Goal: Task Accomplishment & Management: Manage account settings

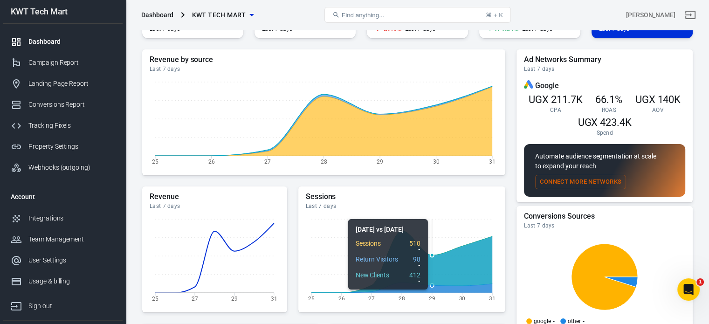
scroll to position [47, 0]
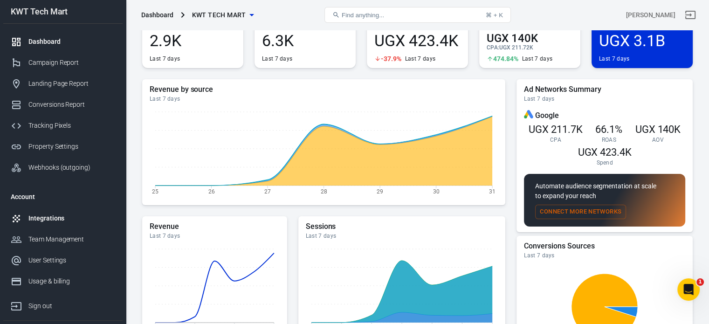
click at [55, 214] on div "Integrations" at bounding box center [71, 218] width 87 height 10
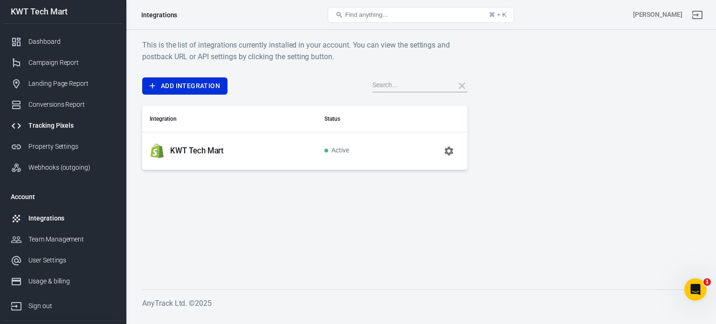
click at [58, 127] on div "Tracking Pixels" at bounding box center [71, 126] width 87 height 10
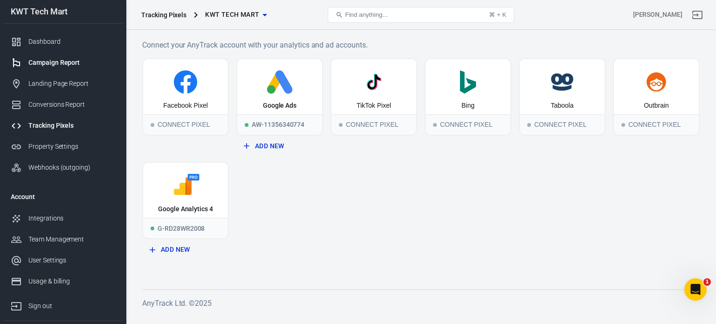
click at [63, 63] on div "Campaign Report" at bounding box center [71, 63] width 87 height 10
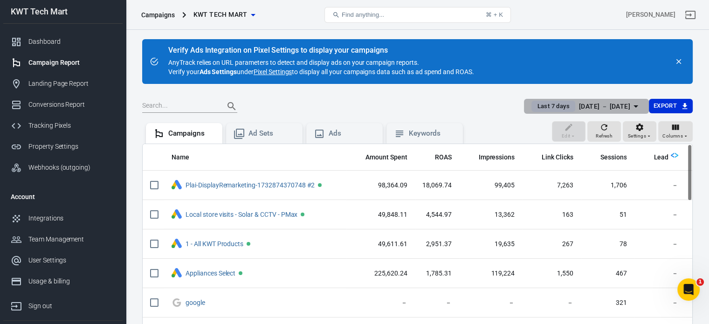
click at [638, 106] on icon "button" at bounding box center [635, 106] width 11 height 11
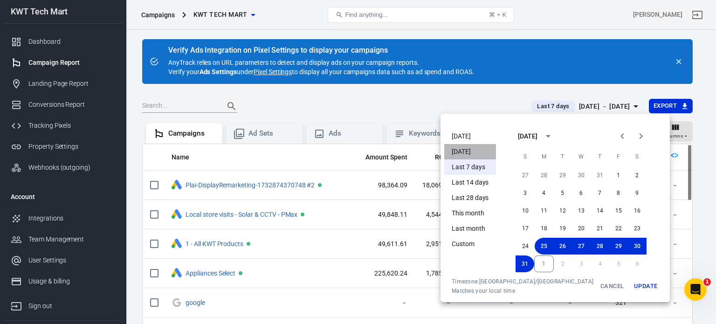
click at [465, 149] on li "[DATE]" at bounding box center [470, 151] width 52 height 15
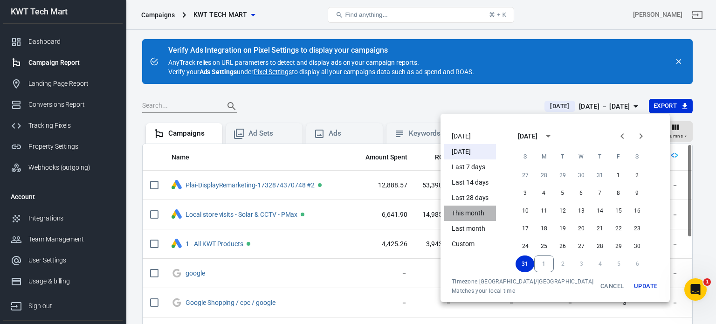
click at [472, 208] on li "This month" at bounding box center [470, 213] width 52 height 15
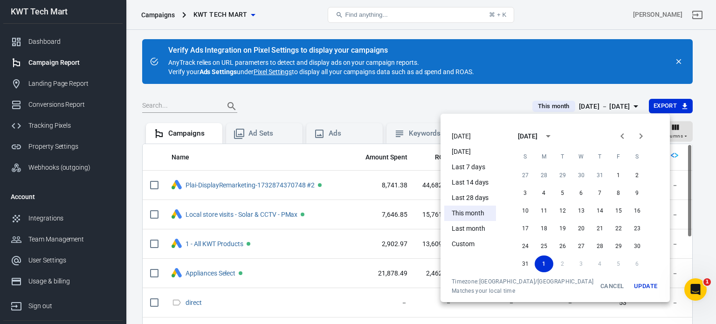
click at [631, 288] on button "Update" at bounding box center [646, 286] width 30 height 17
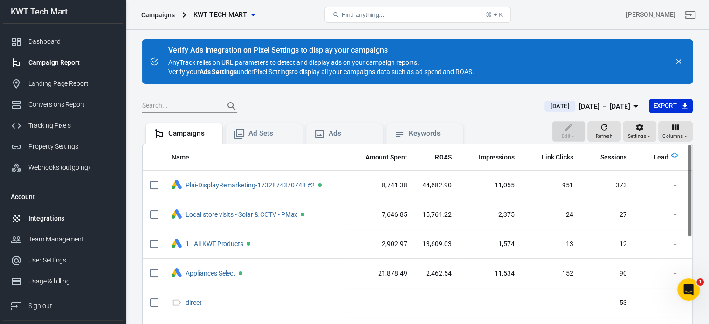
click at [65, 213] on div "Integrations" at bounding box center [71, 218] width 87 height 10
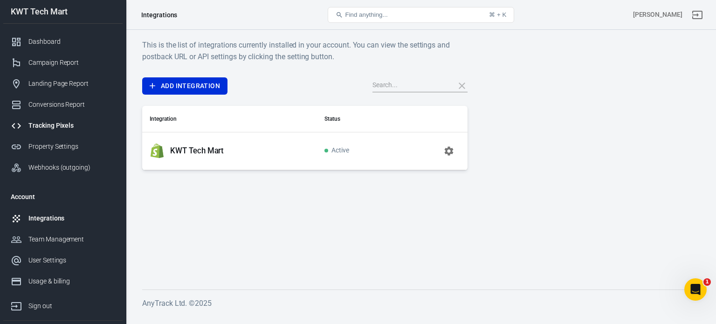
click at [60, 129] on div "Tracking Pixels" at bounding box center [71, 126] width 87 height 10
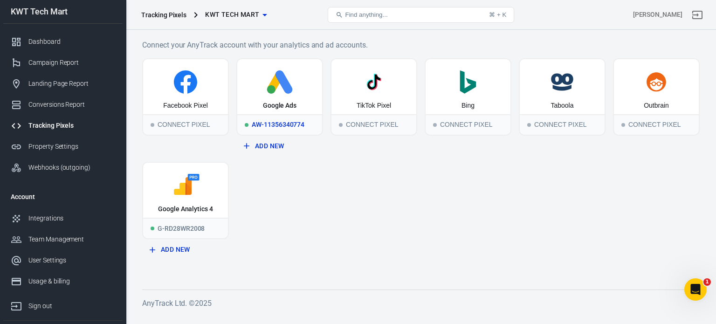
click at [289, 99] on div "Google Ads" at bounding box center [279, 86] width 85 height 55
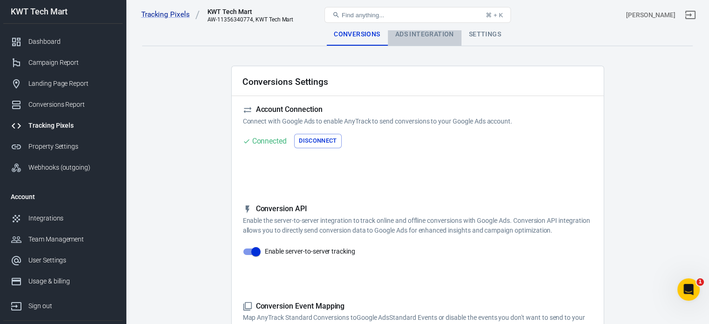
click at [403, 31] on div "Ads Integration" at bounding box center [425, 34] width 74 height 22
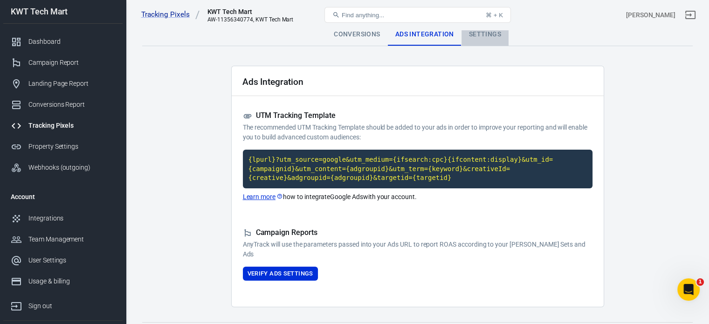
click at [482, 39] on div "Settings" at bounding box center [484, 34] width 47 height 22
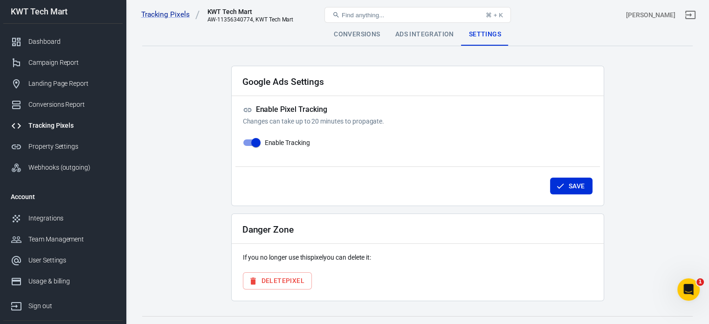
click at [369, 38] on div "Conversions" at bounding box center [356, 34] width 61 height 22
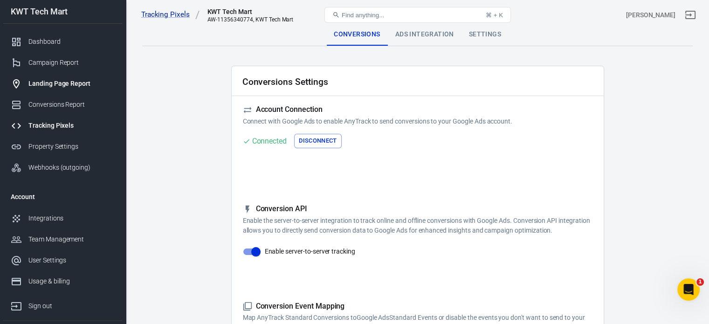
click at [59, 83] on div "Landing Page Report" at bounding box center [71, 84] width 87 height 10
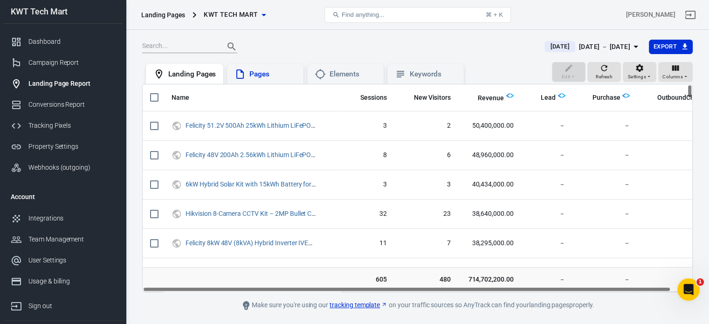
click at [262, 74] on div "Pages" at bounding box center [272, 74] width 47 height 10
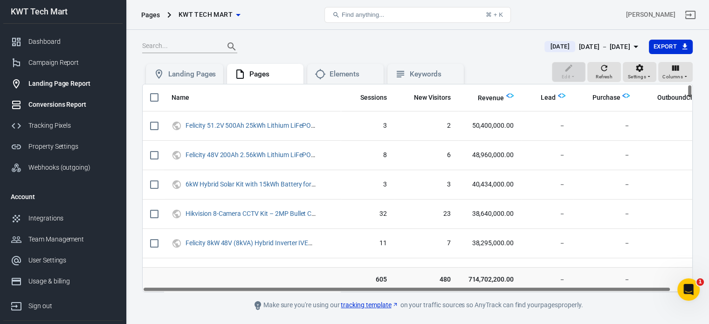
click at [60, 100] on div "Conversions Report" at bounding box center [71, 105] width 87 height 10
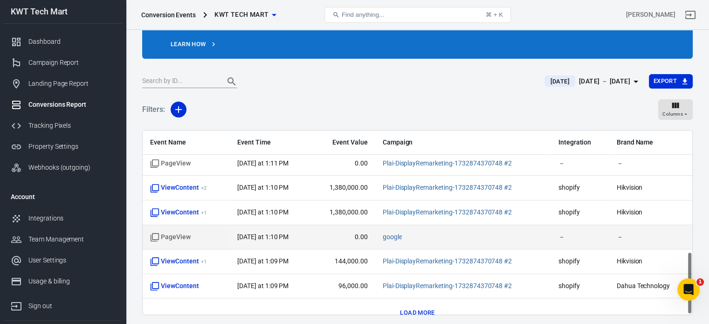
scroll to position [358, 0]
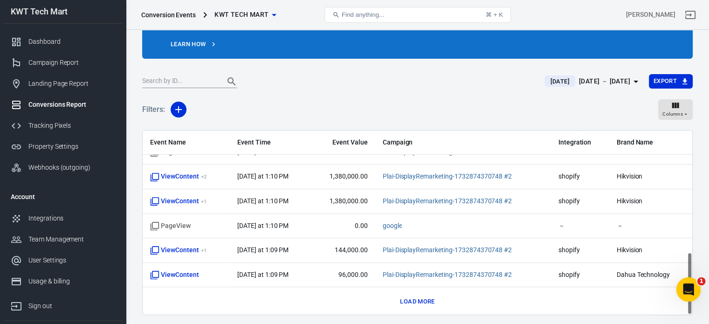
click at [690, 287] on icon "Open Intercom Messenger" at bounding box center [687, 288] width 15 height 15
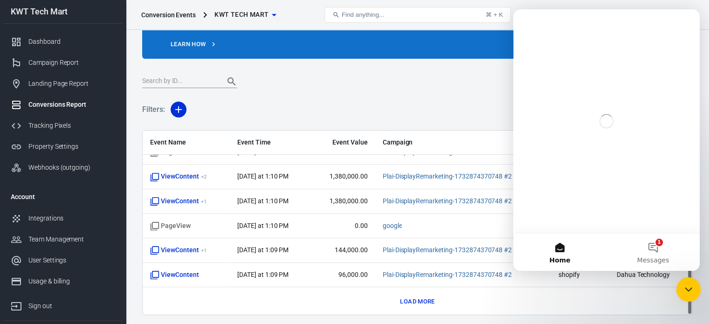
scroll to position [0, 0]
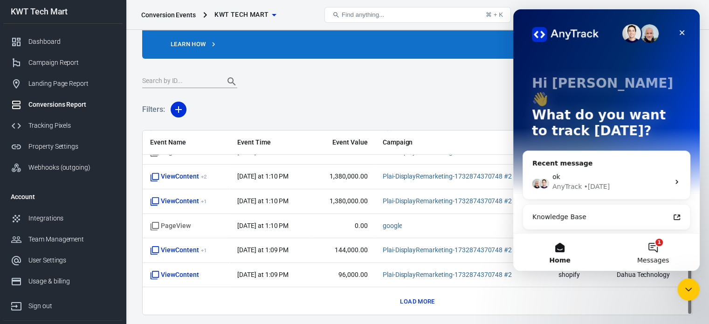
click at [653, 244] on button "1 Messages" at bounding box center [652, 252] width 93 height 37
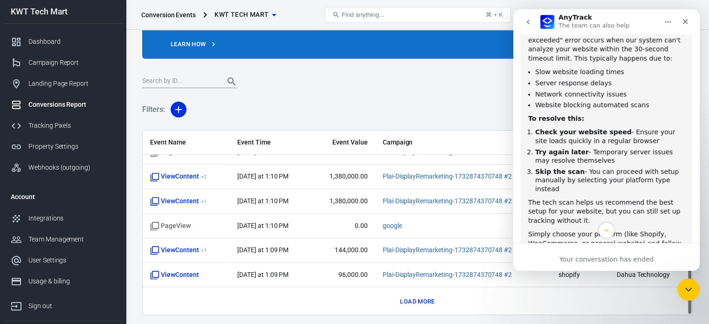
scroll to position [610, 0]
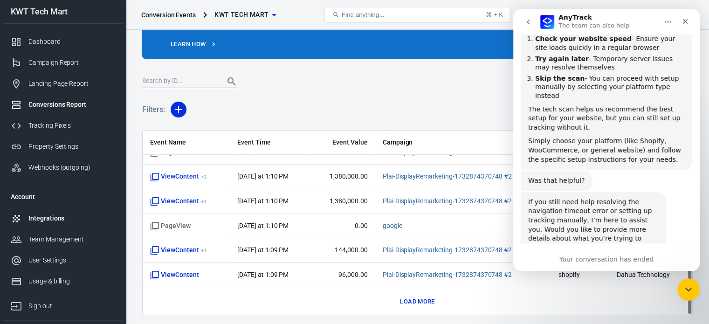
click at [63, 213] on div "Integrations" at bounding box center [71, 218] width 87 height 10
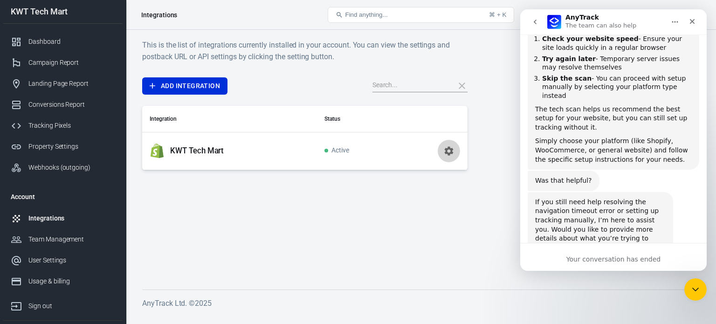
click at [452, 147] on icon "button" at bounding box center [448, 150] width 11 height 11
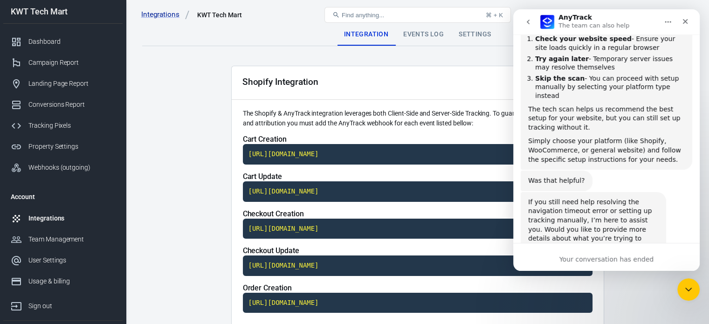
click at [686, 22] on icon "Close" at bounding box center [684, 21] width 7 height 7
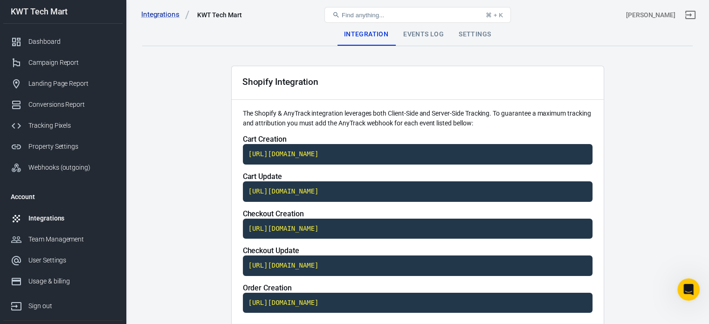
scroll to position [610, 0]
click at [58, 131] on link "Tracking Pixels" at bounding box center [62, 125] width 119 height 21
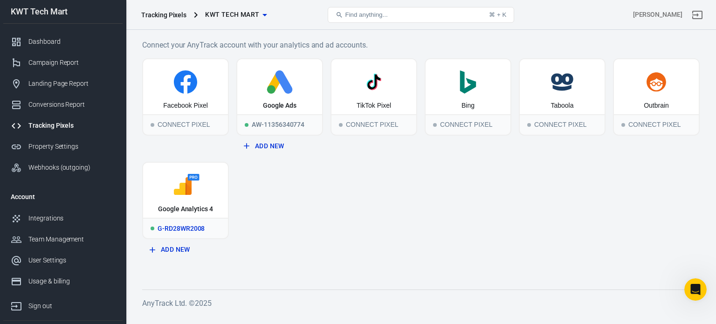
click at [198, 174] on icon at bounding box center [185, 185] width 77 height 23
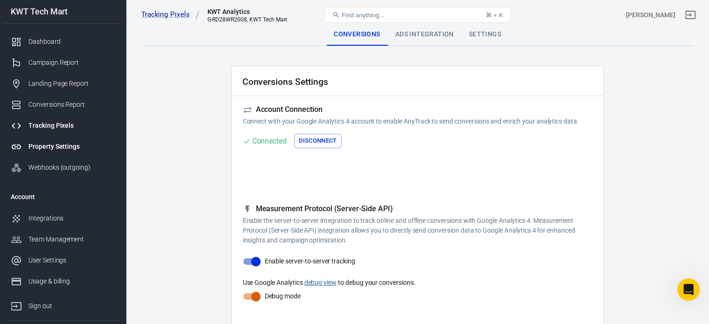
click at [52, 147] on div "Property Settings" at bounding box center [71, 147] width 87 height 10
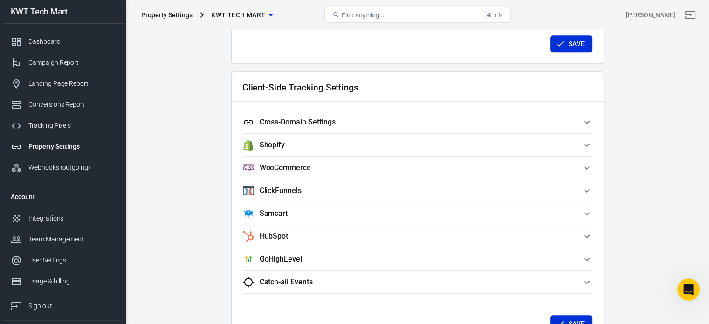
scroll to position [792, 0]
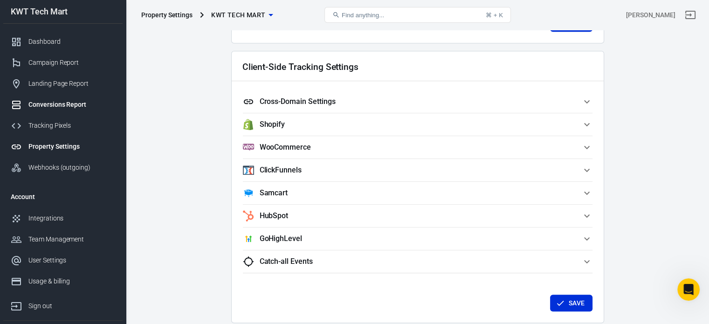
click at [60, 107] on div "Conversions Report" at bounding box center [71, 105] width 87 height 10
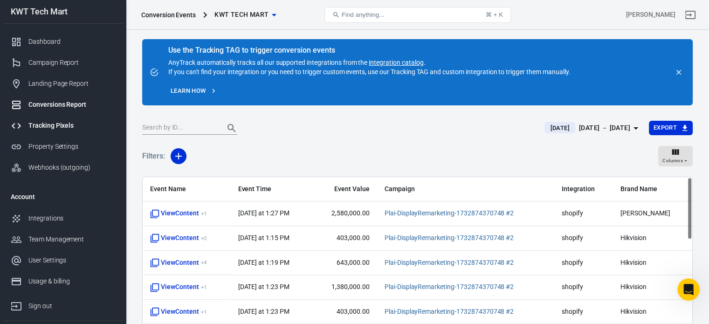
click at [48, 128] on div "Tracking Pixels" at bounding box center [71, 126] width 87 height 10
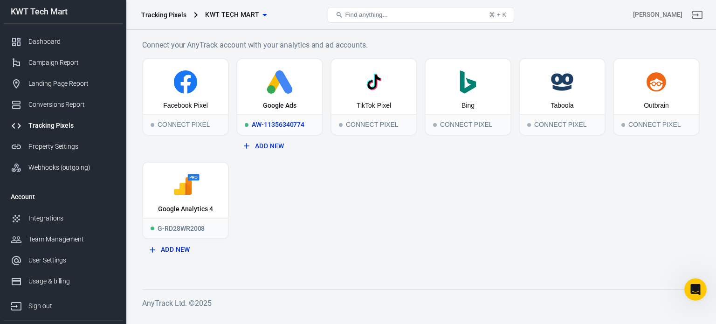
click at [267, 105] on div "Google Ads" at bounding box center [280, 105] width 34 height 9
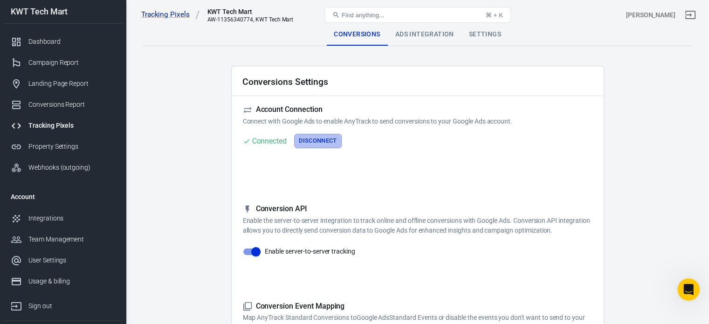
click at [318, 138] on button "Disconnect" at bounding box center [318, 141] width 48 height 14
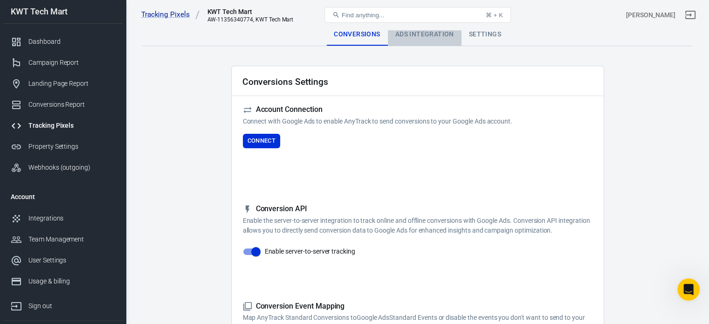
click at [413, 38] on div "Ads Integration" at bounding box center [425, 34] width 74 height 22
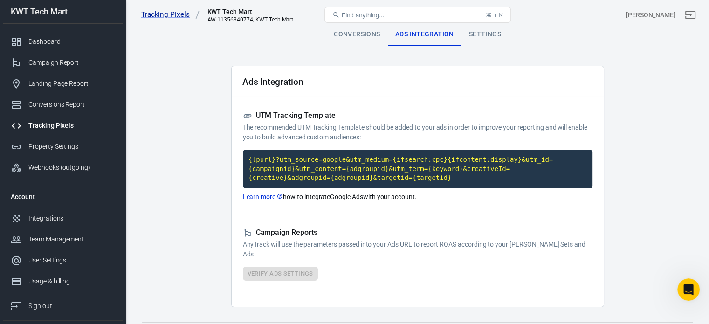
click at [473, 41] on div "Settings" at bounding box center [484, 34] width 47 height 22
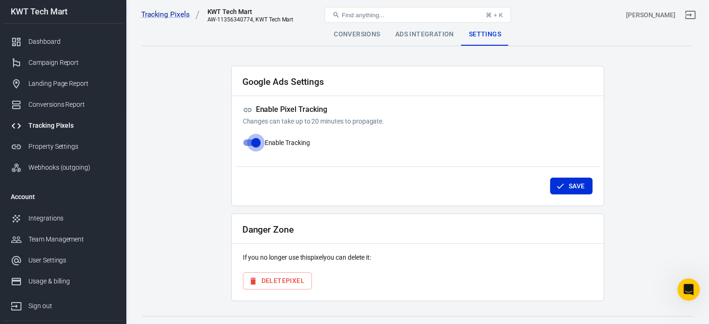
click at [251, 144] on input "Enable Tracking" at bounding box center [255, 143] width 53 height 18
checkbox input "false"
click at [572, 187] on button "Save" at bounding box center [571, 186] width 42 height 17
click at [362, 34] on div "Conversions" at bounding box center [356, 34] width 61 height 22
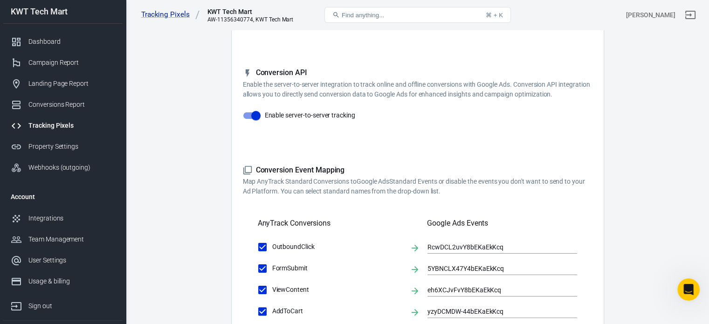
scroll to position [140, 0]
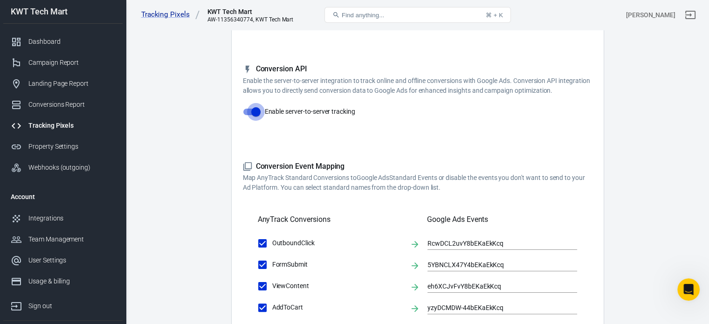
click at [260, 113] on input "Enable server-to-server tracking" at bounding box center [255, 112] width 53 height 18
checkbox input "false"
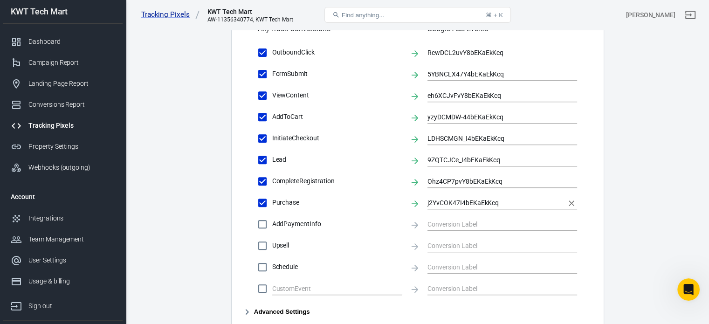
scroll to position [420, 0]
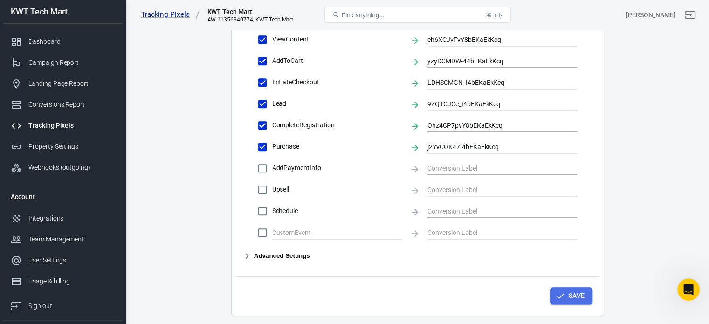
click at [570, 294] on button "Save" at bounding box center [571, 295] width 42 height 17
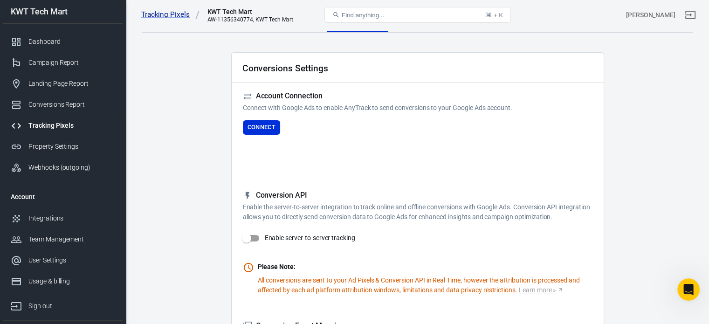
scroll to position [0, 0]
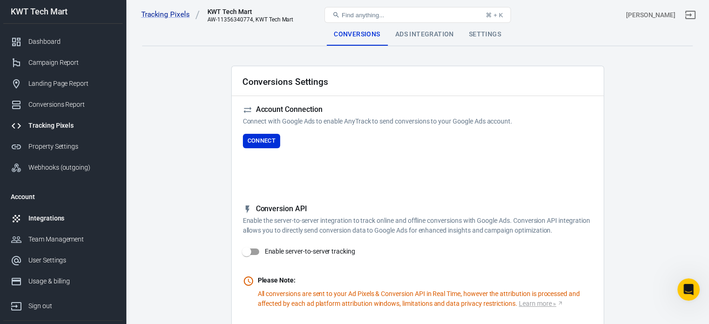
click at [38, 218] on div "Integrations" at bounding box center [71, 218] width 87 height 10
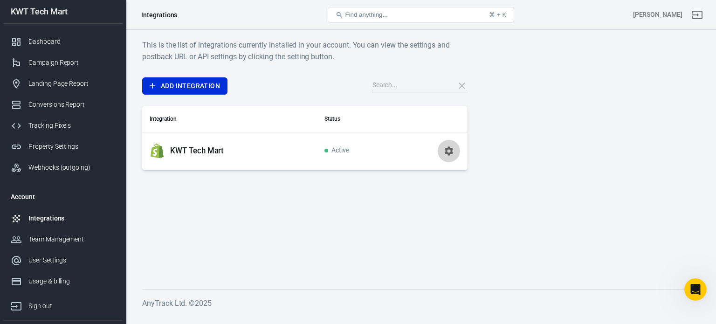
click at [451, 145] on icon "button" at bounding box center [448, 150] width 11 height 11
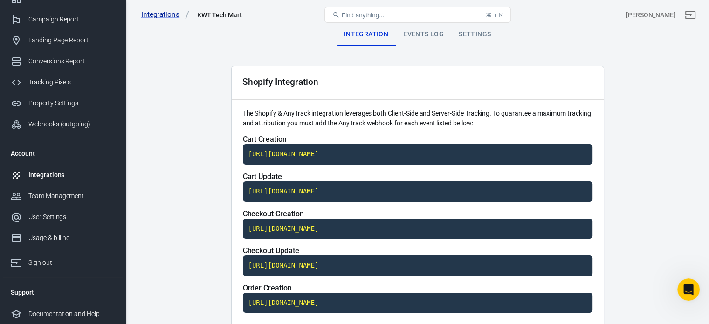
click at [420, 35] on div "Events Log" at bounding box center [423, 34] width 55 height 22
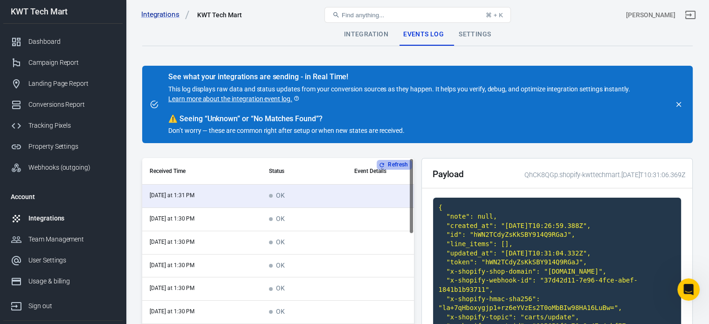
click at [392, 163] on button "Refresh" at bounding box center [394, 165] width 35 height 10
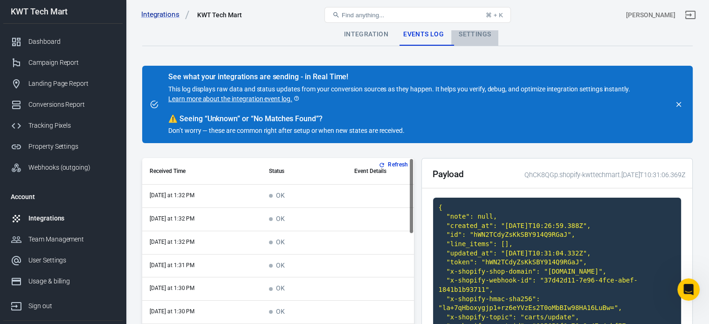
click at [468, 34] on div "Settings" at bounding box center [474, 34] width 47 height 22
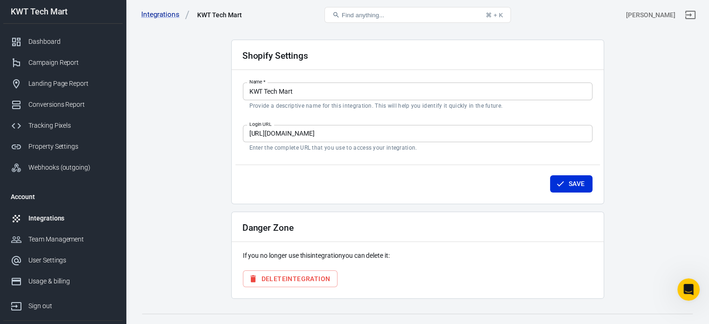
scroll to position [40, 0]
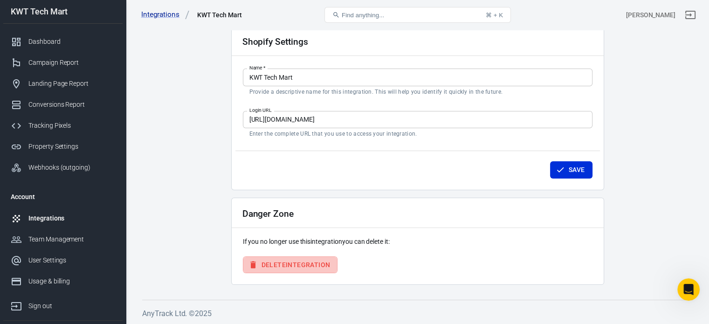
click at [299, 264] on button "Delete Integration" at bounding box center [290, 264] width 95 height 17
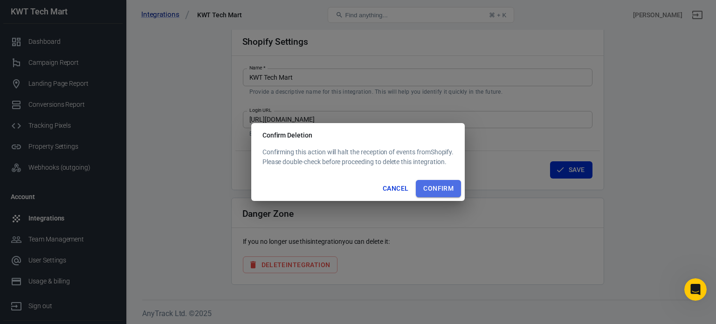
click at [433, 188] on button "Confirm" at bounding box center [438, 188] width 45 height 17
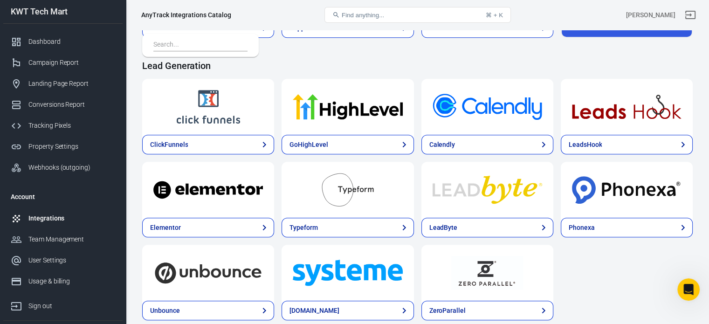
scroll to position [559, 0]
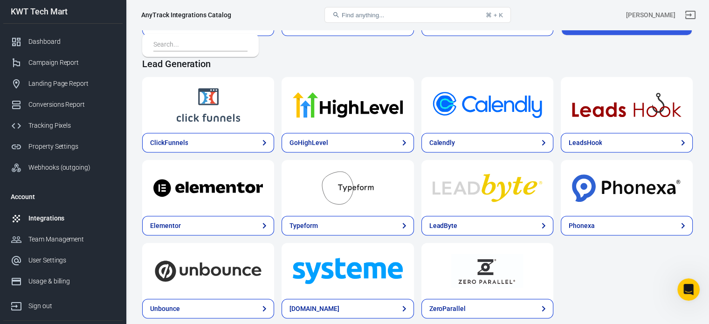
click at [47, 219] on div "Integrations" at bounding box center [71, 218] width 87 height 10
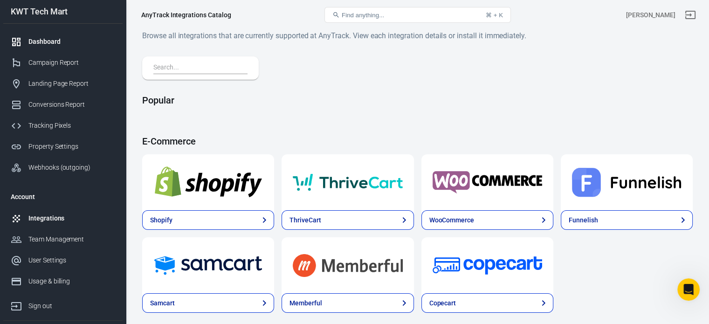
click at [50, 45] on div "Dashboard" at bounding box center [71, 42] width 87 height 10
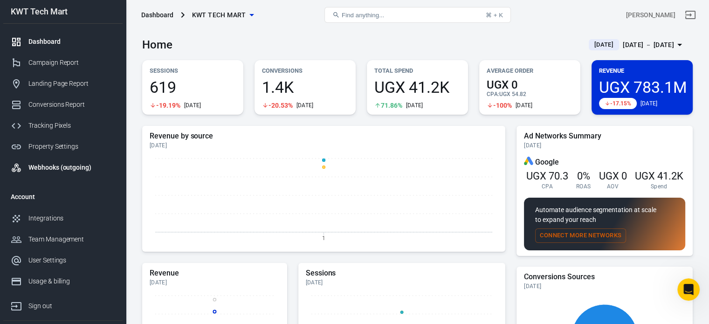
scroll to position [43, 0]
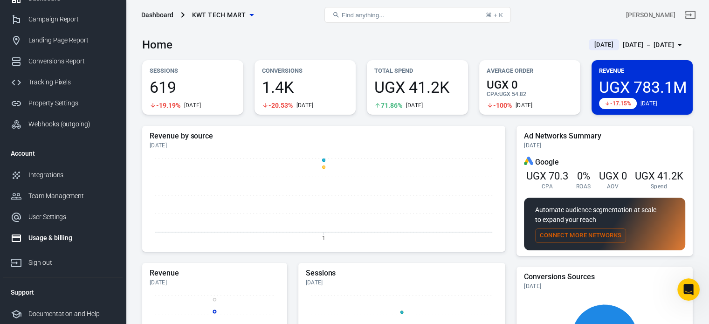
click at [55, 235] on div "Usage & billing" at bounding box center [71, 238] width 87 height 10
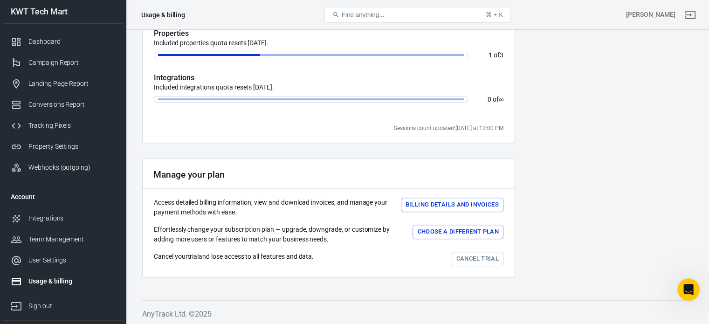
scroll to position [326, 0]
click at [477, 256] on link "Cancel trial" at bounding box center [478, 259] width 52 height 14
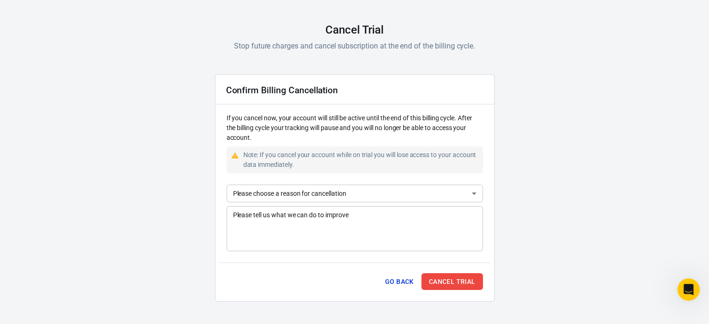
scroll to position [52, 0]
click at [454, 281] on button "Cancel Trial" at bounding box center [452, 282] width 62 height 17
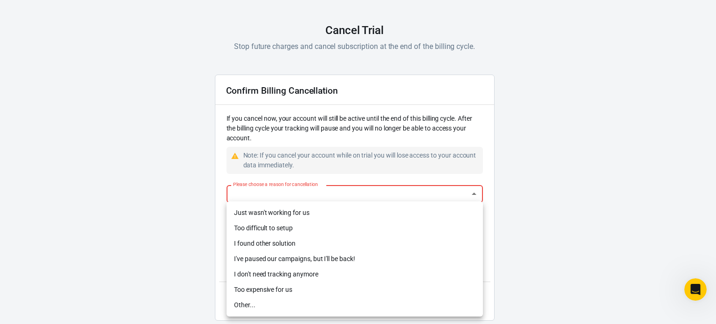
click at [361, 195] on body "AnyTrack Cancel Trial Stop future charges and cancel subscription at the end of…" at bounding box center [358, 145] width 716 height 395
click at [324, 227] on li "Too difficult to setup" at bounding box center [355, 227] width 256 height 15
type input "difficult-setup"
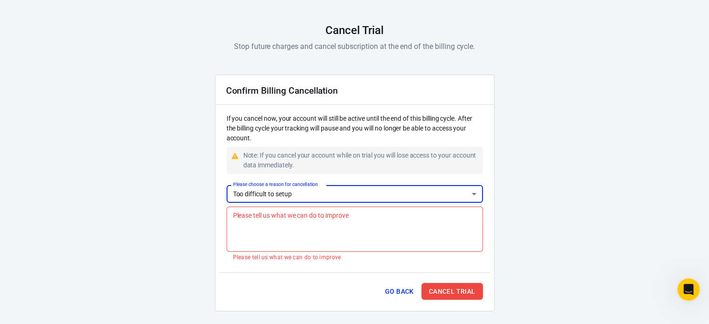
click at [334, 233] on textarea "Please tell us what we can do to improve" at bounding box center [354, 228] width 243 height 37
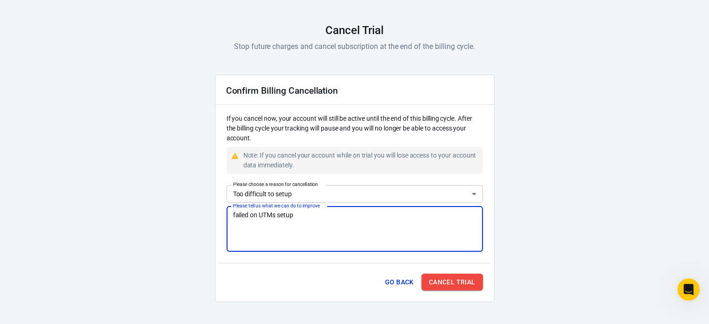
type textarea "failed on UTMs setup"
click at [461, 287] on button "Cancel Trial" at bounding box center [452, 282] width 62 height 17
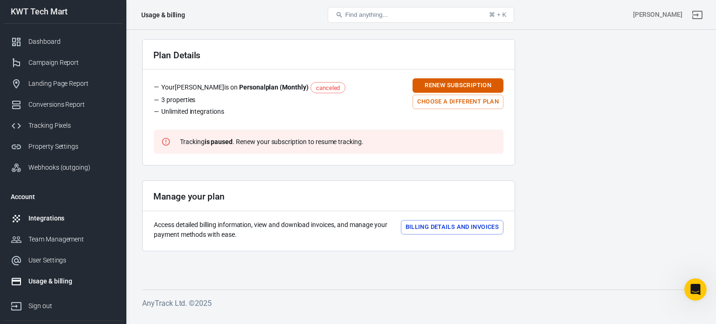
click at [51, 218] on div "Integrations" at bounding box center [71, 218] width 87 height 10
